Goal: Transaction & Acquisition: Purchase product/service

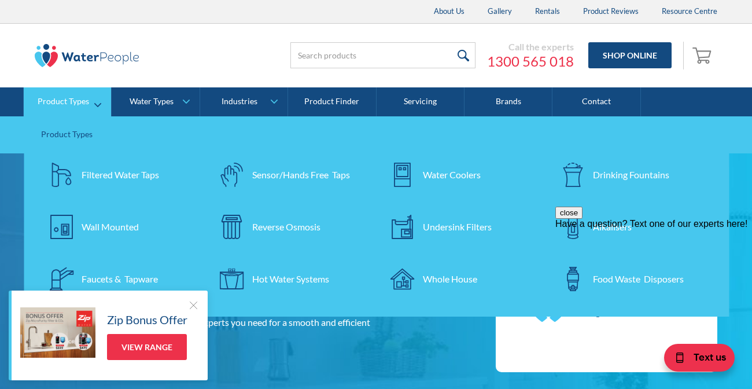
click at [259, 227] on div "Reverse Osmosis" at bounding box center [286, 227] width 68 height 14
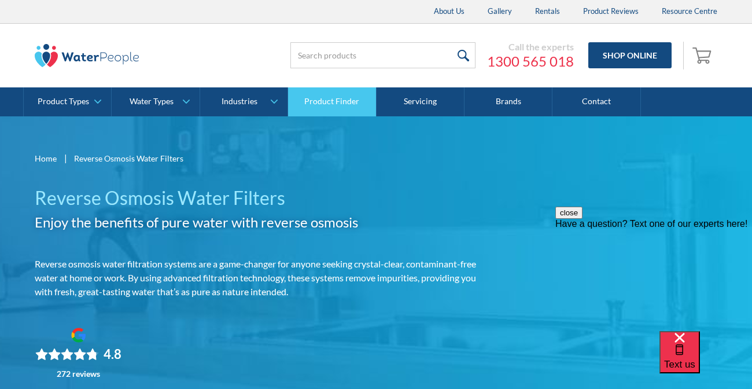
click at [320, 103] on link "Product Finder" at bounding box center [332, 101] width 88 height 29
